Goal: Navigation & Orientation: Find specific page/section

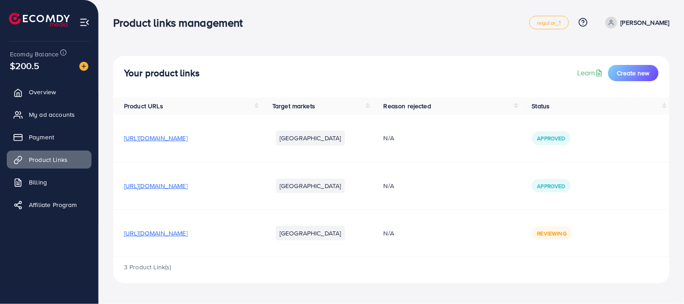
click at [217, 19] on h3 "Product links management" at bounding box center [181, 22] width 137 height 13
click at [264, 37] on nav "Product links management regular_1 Help Center Contact Support Plans and Pricin…" at bounding box center [391, 22] width 557 height 32
click at [229, 30] on div "Product links management regular_1 Help Center Contact Support Plans and Pricin…" at bounding box center [390, 22] width 555 height 25
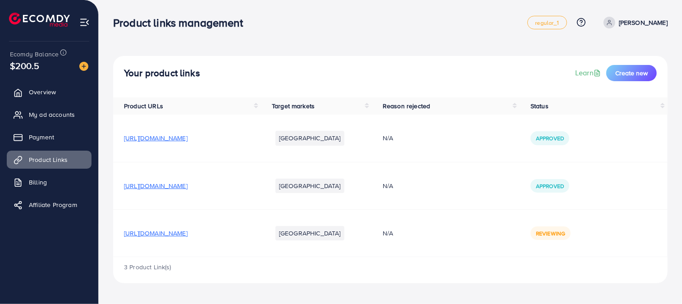
click at [229, 30] on div "Product links management regular_1 Help Center Contact Support Plans and Pricin…" at bounding box center [390, 22] width 555 height 25
click at [229, 30] on div "Product links management regular_1 Help Center Contact Support Plans and Pricin…" at bounding box center [391, 22] width 557 height 25
click at [245, 35] on div "Product links management regular_1 Help Center Contact Support Plans and Pricin…" at bounding box center [391, 22] width 557 height 25
click at [221, 11] on div "Product links management regular_1 Help Center Contact Support Plans and Pricin…" at bounding box center [391, 22] width 557 height 25
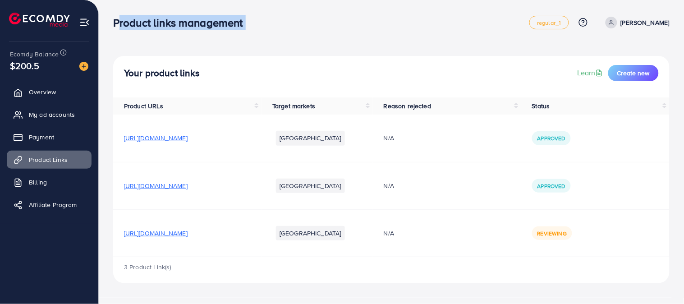
click at [221, 11] on div "Product links management regular_1 Help Center Contact Support Plans and Pricin…" at bounding box center [391, 22] width 557 height 25
click at [251, 22] on div "Product links management" at bounding box center [182, 22] width 152 height 13
